Goal: Information Seeking & Learning: Find contact information

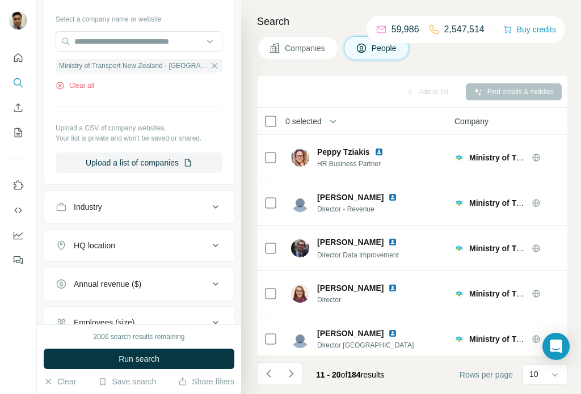
click at [213, 65] on icon "button" at bounding box center [214, 65] width 5 height 5
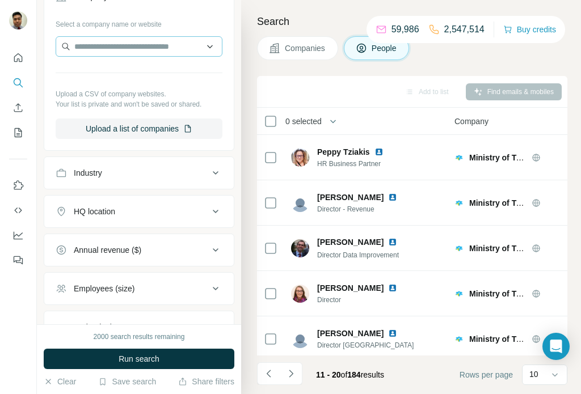
scroll to position [276, 0]
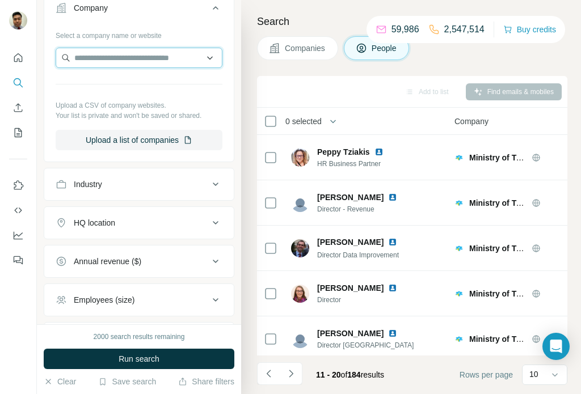
click at [116, 56] on input "text" at bounding box center [139, 58] width 167 height 20
type input "*"
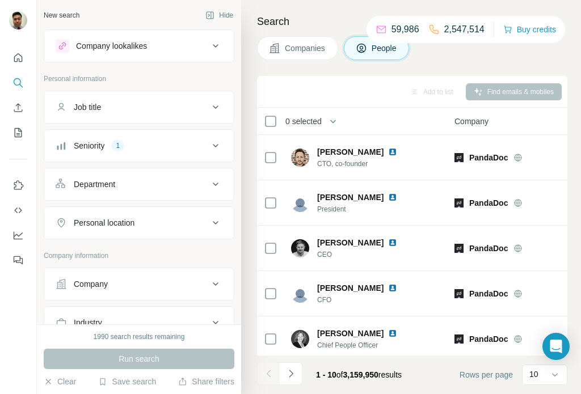
click at [293, 57] on button "Companies" at bounding box center [297, 48] width 81 height 24
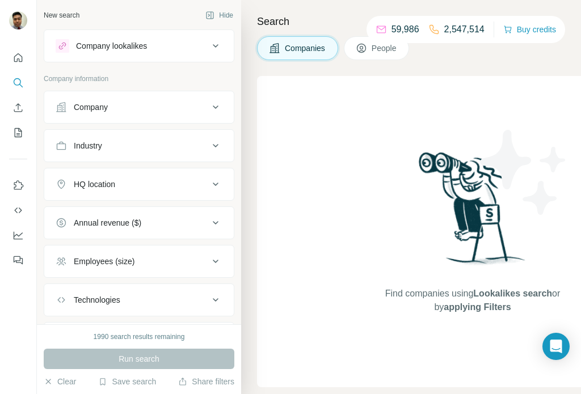
click at [119, 105] on div "Company" at bounding box center [132, 107] width 153 height 11
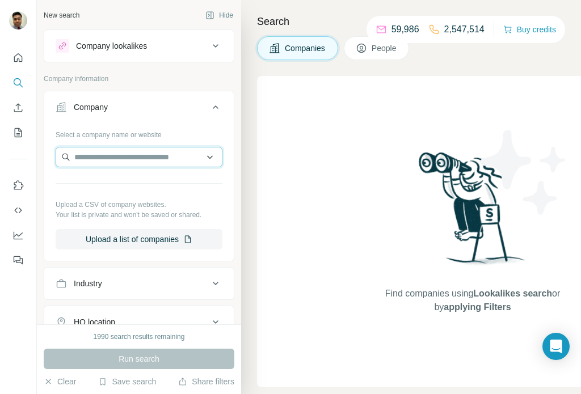
click at [114, 156] on input "text" at bounding box center [139, 157] width 167 height 20
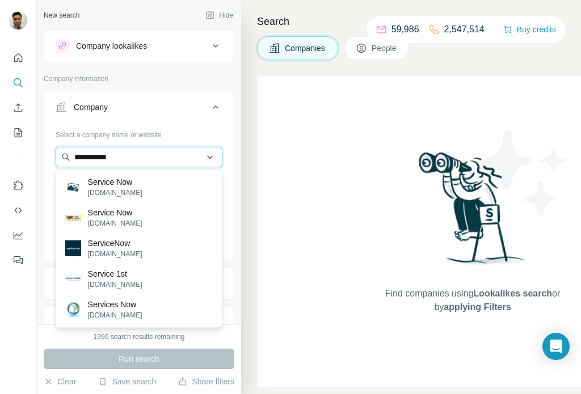
click at [104, 158] on input "**********" at bounding box center [139, 157] width 167 height 20
click at [117, 162] on input "**********" at bounding box center [139, 157] width 167 height 20
click at [116, 162] on input "**********" at bounding box center [139, 157] width 167 height 20
paste input "******"
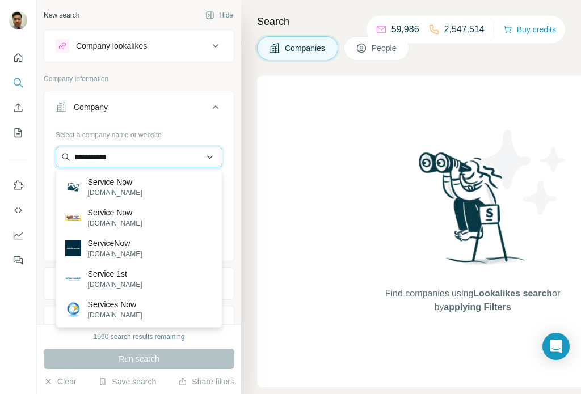
type input "**********"
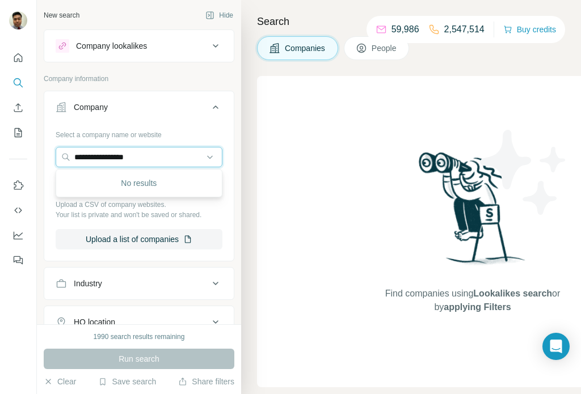
drag, startPoint x: 145, startPoint y: 157, endPoint x: 20, endPoint y: 149, distance: 124.5
click at [18, 149] on div "**********" at bounding box center [290, 197] width 581 height 394
click at [87, 153] on input "text" at bounding box center [139, 157] width 167 height 20
paste input "**********"
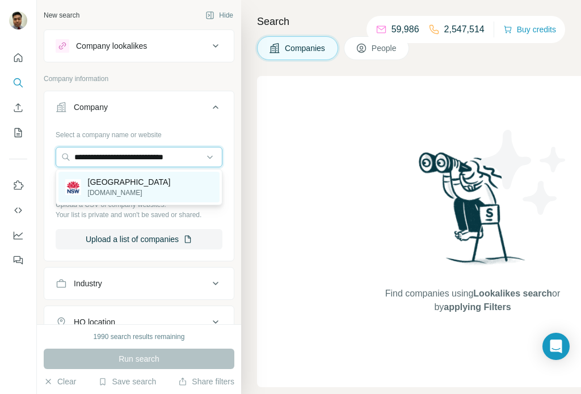
type input "**********"
click at [158, 183] on div "New South Wales nsw.gov.au" at bounding box center [138, 187] width 161 height 31
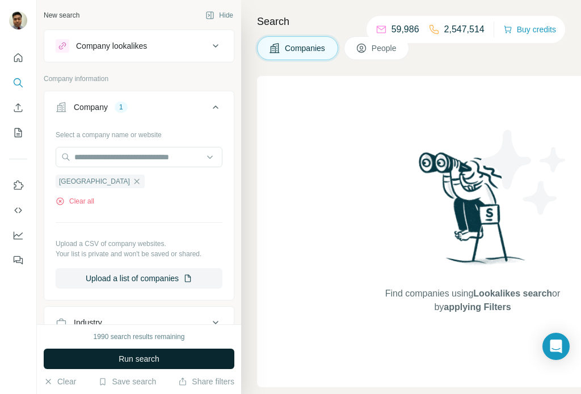
click at [135, 355] on span "Run search" at bounding box center [139, 358] width 41 height 11
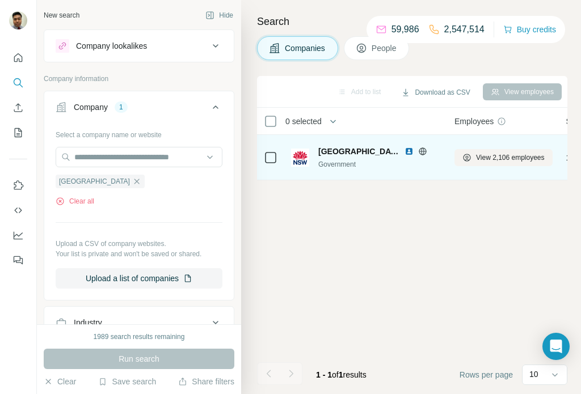
click at [371, 150] on span "New South Wales" at bounding box center [358, 151] width 81 height 11
click at [476, 161] on span "View 2,106 employees" at bounding box center [510, 158] width 69 height 10
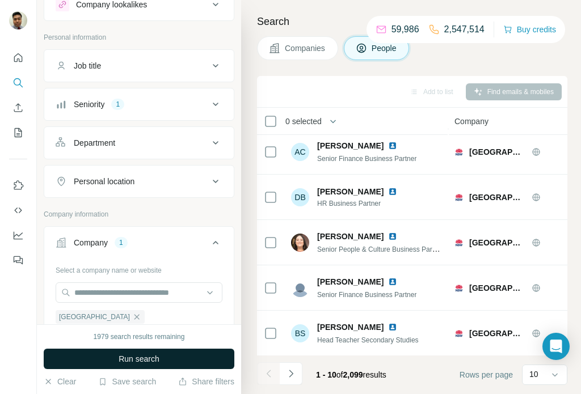
scroll to position [41, 0]
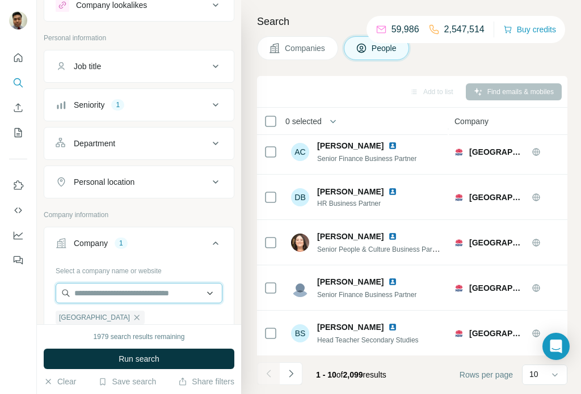
click at [129, 290] on input "text" at bounding box center [139, 293] width 167 height 20
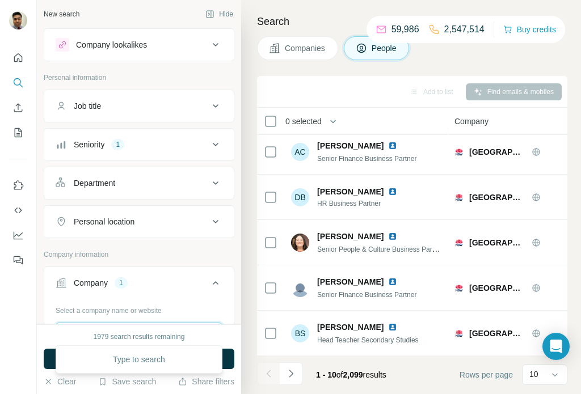
scroll to position [0, 0]
click at [175, 105] on div "Job title" at bounding box center [132, 107] width 153 height 11
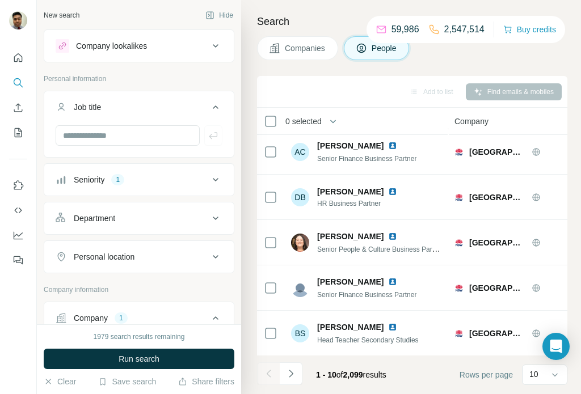
click at [175, 105] on div "Job title" at bounding box center [132, 107] width 153 height 11
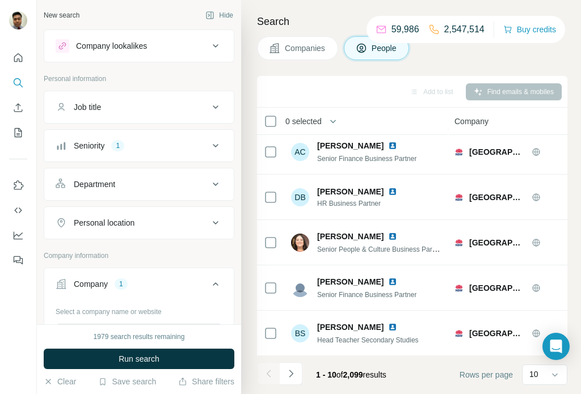
click at [170, 145] on div "Seniority 1" at bounding box center [132, 145] width 153 height 11
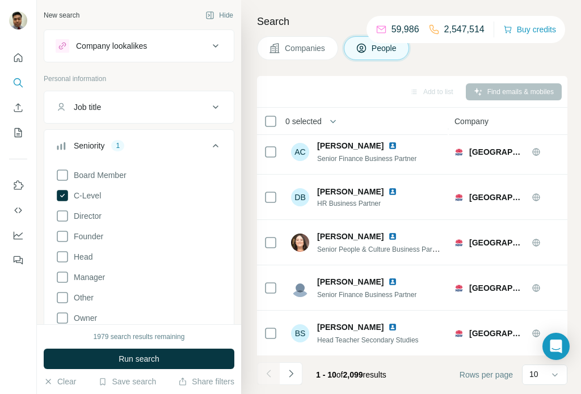
click at [170, 145] on div "Seniority 1" at bounding box center [132, 145] width 153 height 11
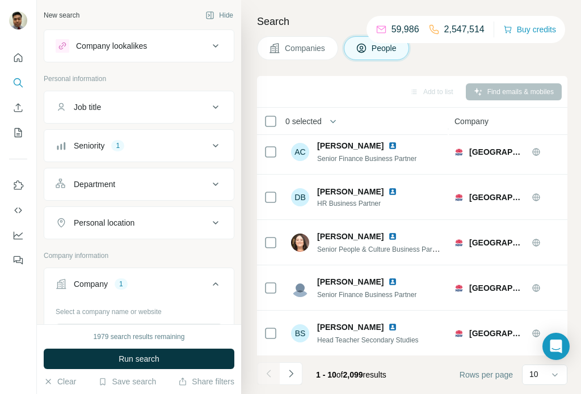
click at [170, 145] on div "Seniority 1" at bounding box center [132, 145] width 153 height 11
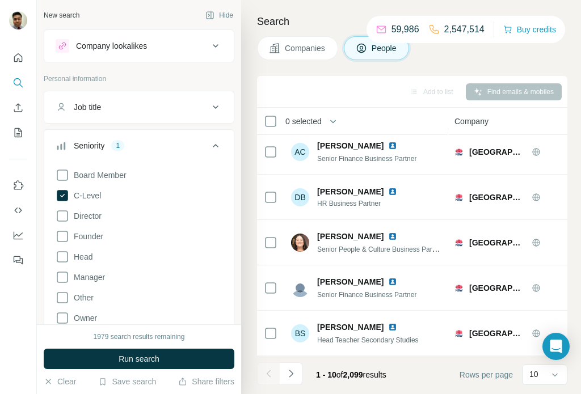
click at [54, 196] on div "Board Member C-Level Director Founder Head Manager Other Owner Partner VP Clear…" at bounding box center [138, 278] width 189 height 228
click at [60, 195] on icon at bounding box center [62, 195] width 11 height 11
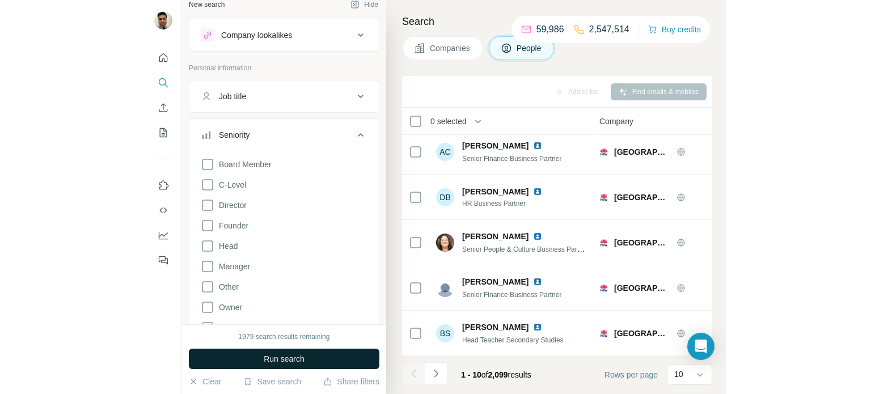
scroll to position [11, 0]
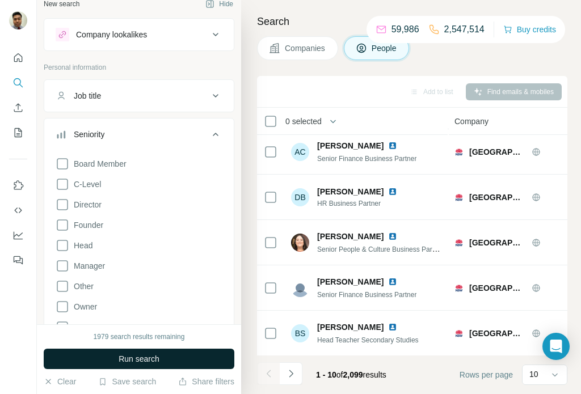
click at [137, 358] on span "Run search" at bounding box center [139, 358] width 41 height 11
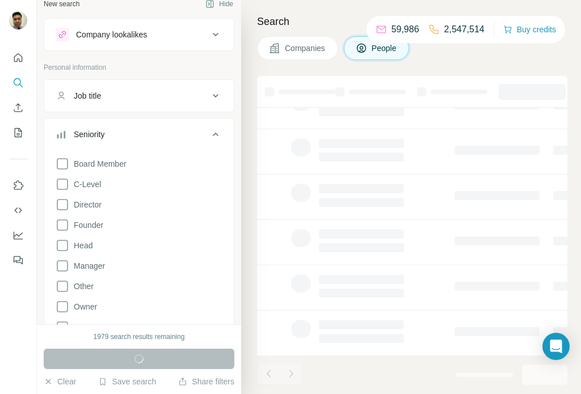
click at [218, 131] on icon at bounding box center [216, 135] width 14 height 14
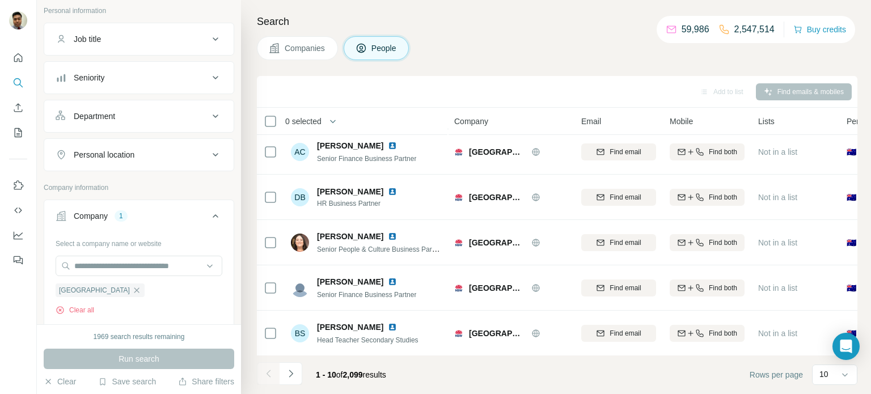
scroll to position [123, 0]
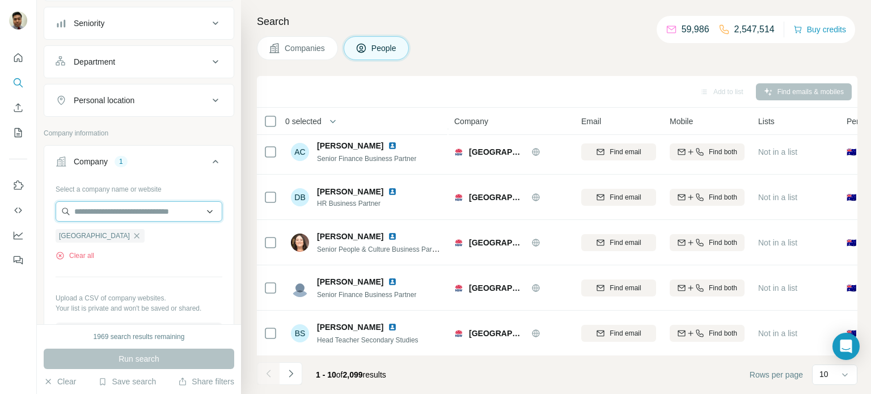
click at [127, 215] on input "text" at bounding box center [139, 211] width 167 height 20
type input "*"
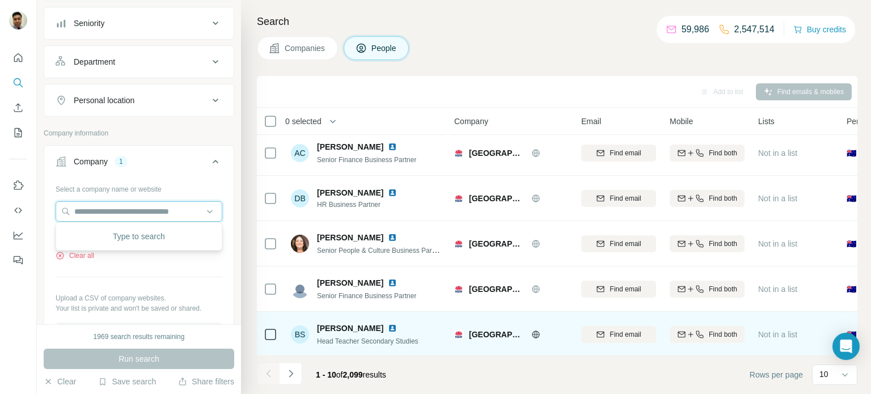
scroll to position [233, 0]
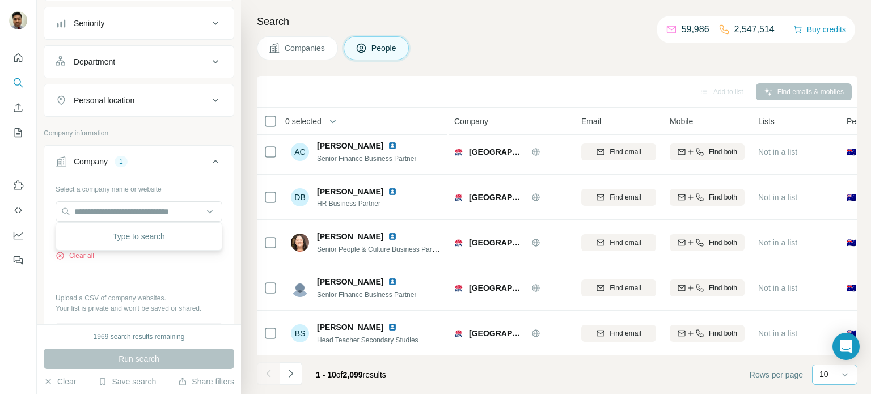
click at [580, 375] on div "10" at bounding box center [834, 374] width 28 height 11
click at [580, 292] on p "60" at bounding box center [826, 287] width 9 height 11
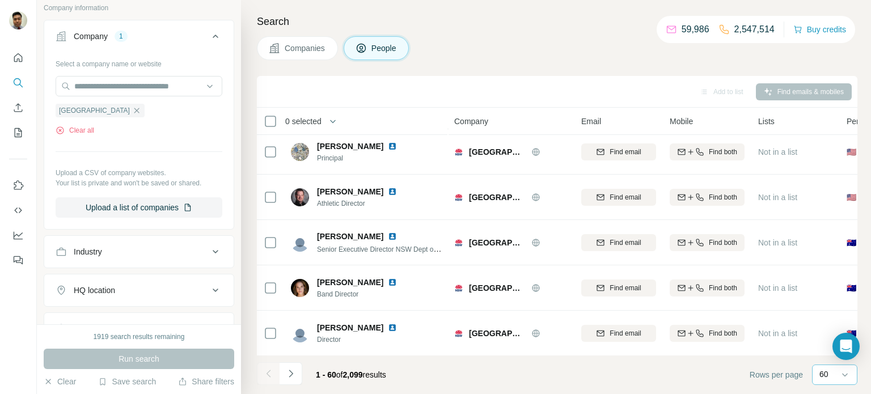
scroll to position [242, 0]
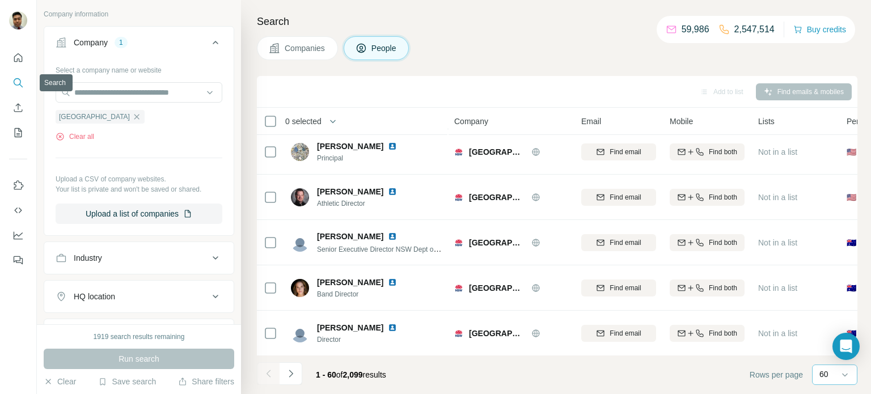
click at [15, 84] on icon "Search" at bounding box center [17, 82] width 11 height 11
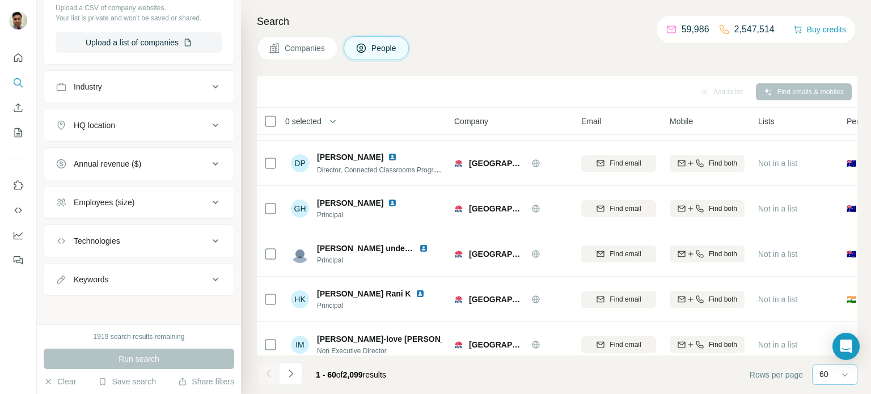
scroll to position [2168, 0]
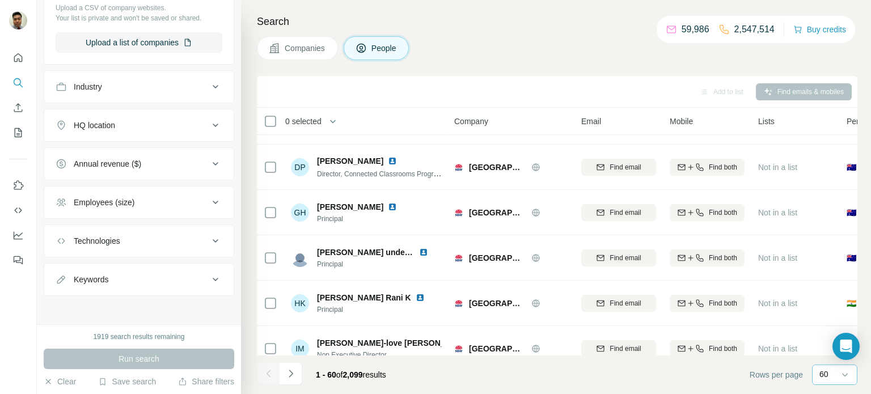
click at [140, 197] on div "Employees (size)" at bounding box center [132, 202] width 153 height 11
click at [139, 197] on div "Employees (size)" at bounding box center [132, 202] width 153 height 11
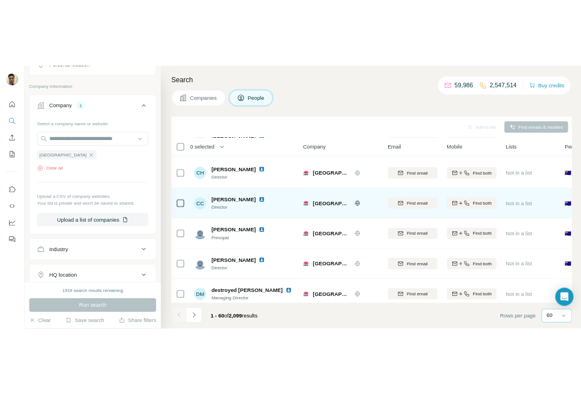
scroll to position [1730, 0]
